Goal: Obtain resource: Obtain resource

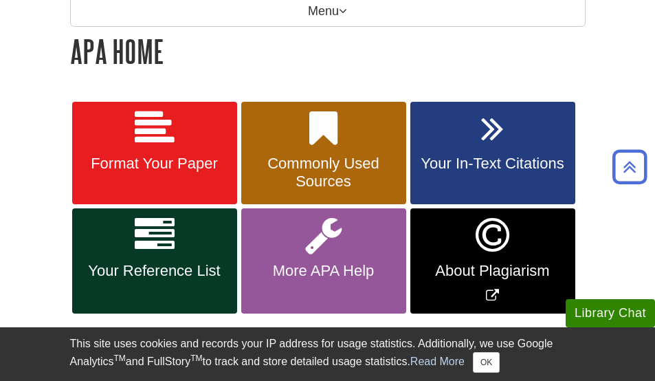
scroll to position [228, 0]
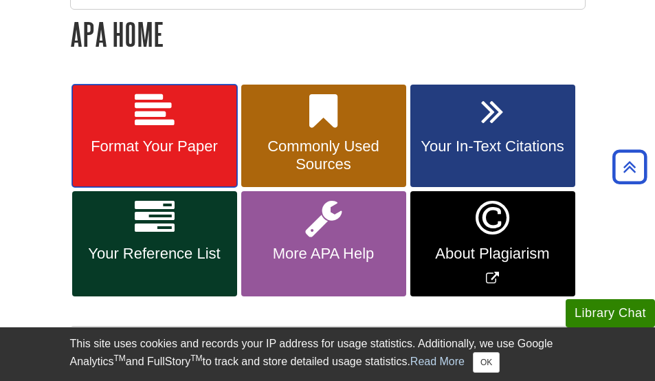
click at [146, 120] on icon at bounding box center [155, 111] width 40 height 40
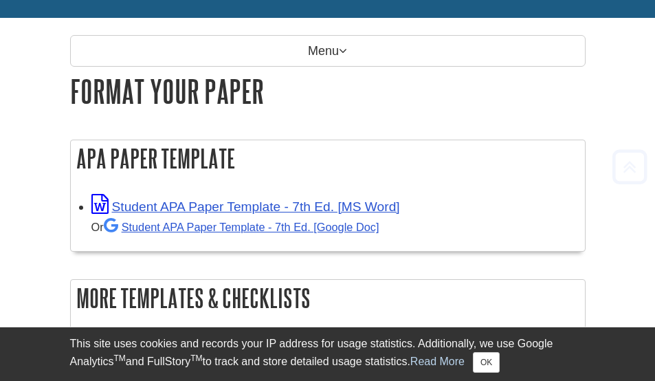
scroll to position [232, 0]
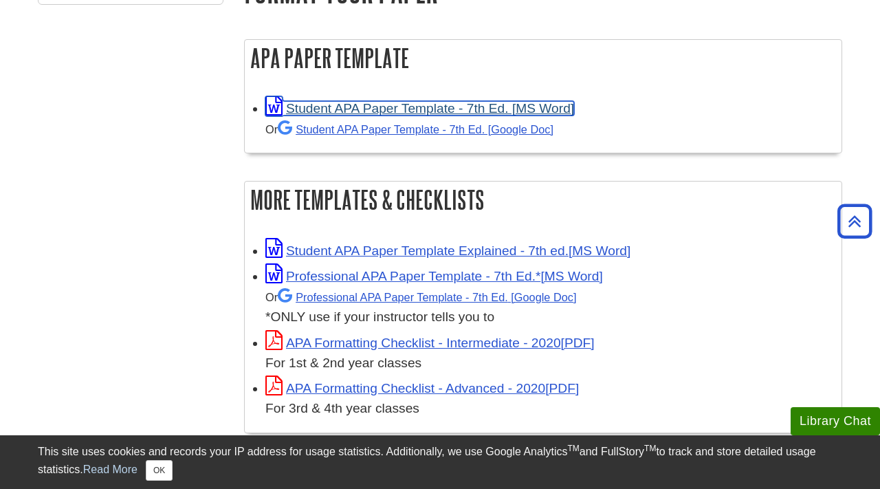
click at [350, 109] on link "Student APA Paper Template - 7th Ed. [MS Word]" at bounding box center [419, 108] width 309 height 14
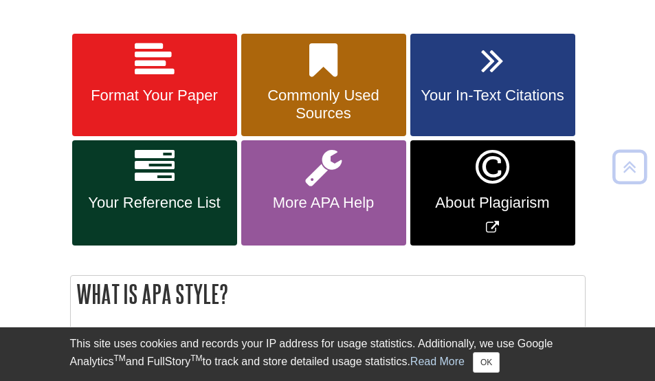
scroll to position [292, 0]
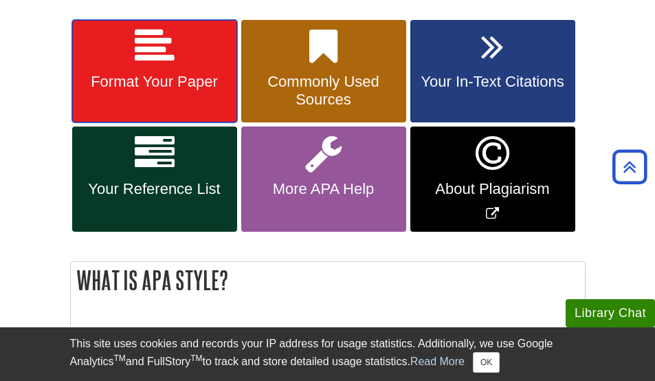
click at [182, 79] on span "Format Your Paper" at bounding box center [155, 82] width 144 height 18
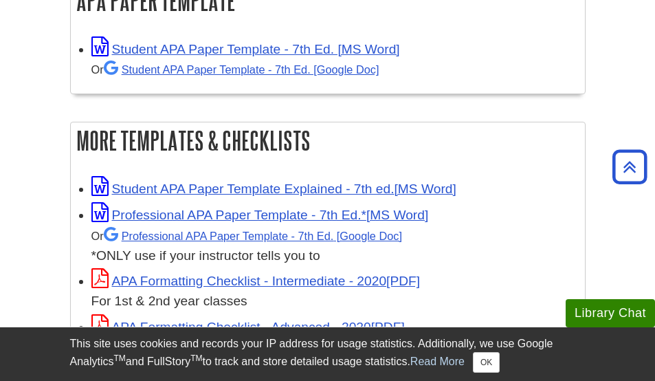
scroll to position [330, 0]
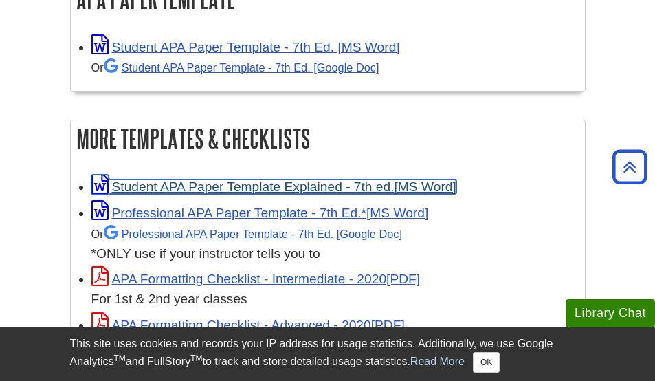
click at [269, 187] on link "Student APA Paper Template Explained - 7th ed." at bounding box center [273, 186] width 365 height 14
